Goal: Task Accomplishment & Management: Manage account settings

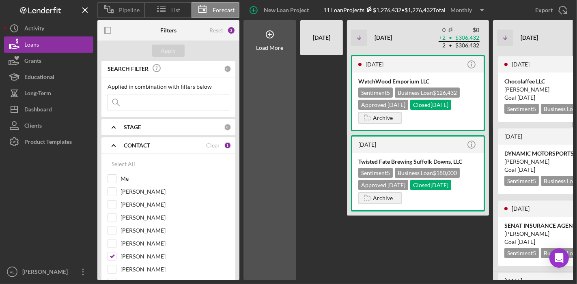
scroll to position [0, 184]
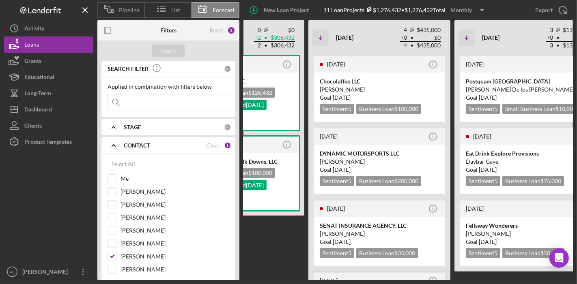
click at [38, 214] on div at bounding box center [48, 207] width 89 height 114
click at [82, 10] on icon "Icon/Menu Close" at bounding box center [85, 10] width 18 height 18
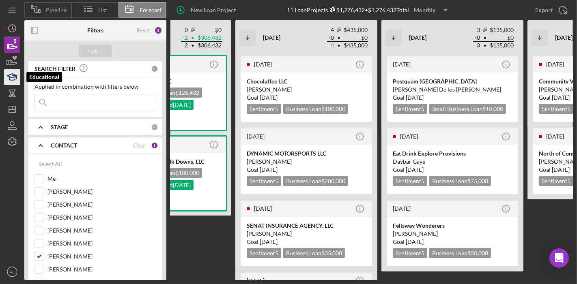
click at [16, 81] on icon "button" at bounding box center [12, 77] width 20 height 20
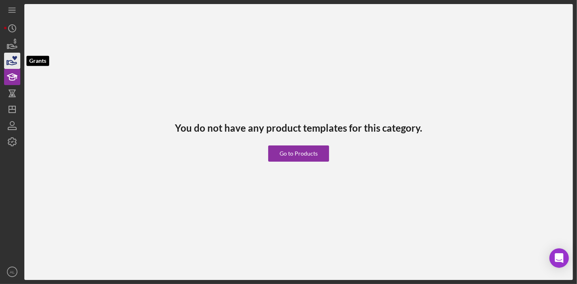
click at [14, 61] on icon "button" at bounding box center [12, 61] width 20 height 20
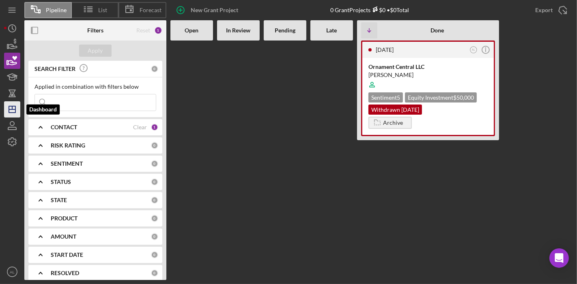
click at [15, 112] on polygon "button" at bounding box center [12, 109] width 6 height 6
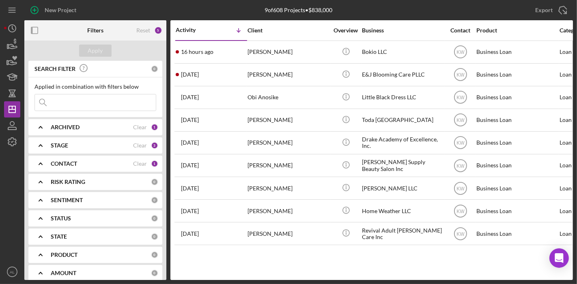
click at [99, 161] on div "CONTACT" at bounding box center [92, 164] width 82 height 6
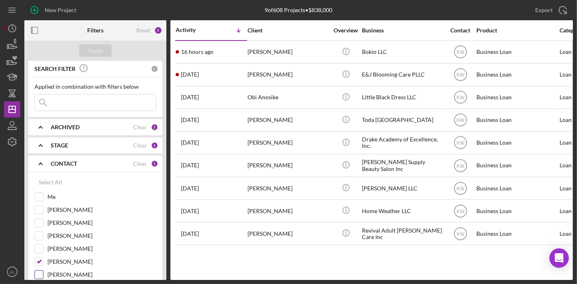
click at [42, 274] on input "[PERSON_NAME]" at bounding box center [39, 275] width 8 height 8
checkbox input "true"
click at [39, 258] on input "[PERSON_NAME]" at bounding box center [39, 262] width 8 height 8
checkbox input "false"
click at [96, 48] on div "Apply" at bounding box center [95, 51] width 15 height 12
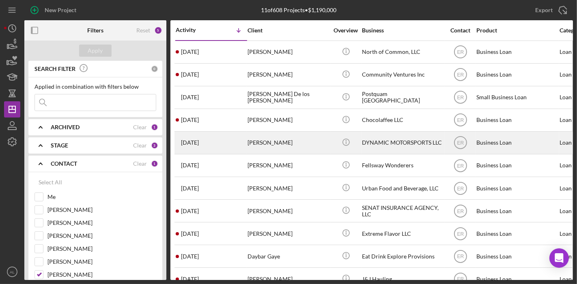
click at [390, 145] on div "DYNAMIC MOTORSPORTS LLC" at bounding box center [402, 142] width 81 height 21
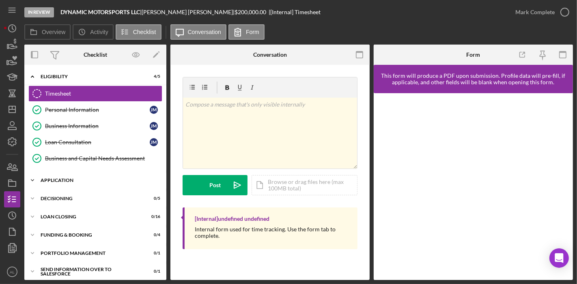
click at [64, 183] on div "Icon/Expander Application 13 / 27" at bounding box center [95, 180] width 142 height 16
